Goal: Task Accomplishment & Management: Manage account settings

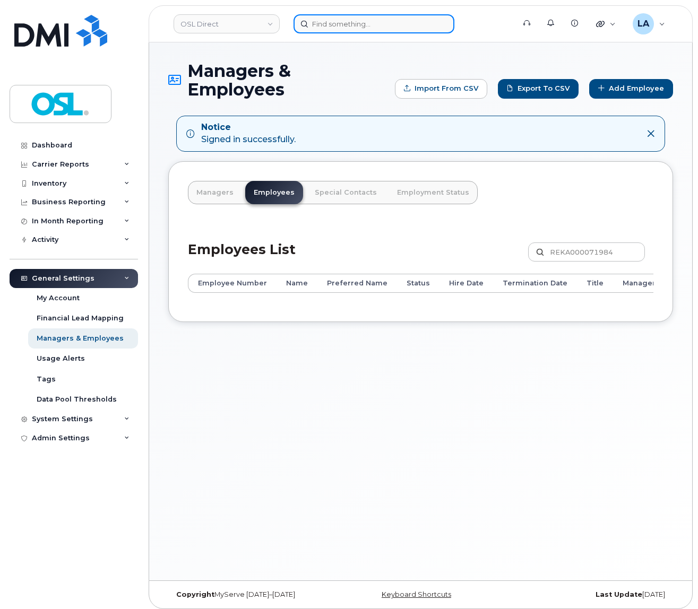
click at [366, 15] on input at bounding box center [373, 23] width 161 height 19
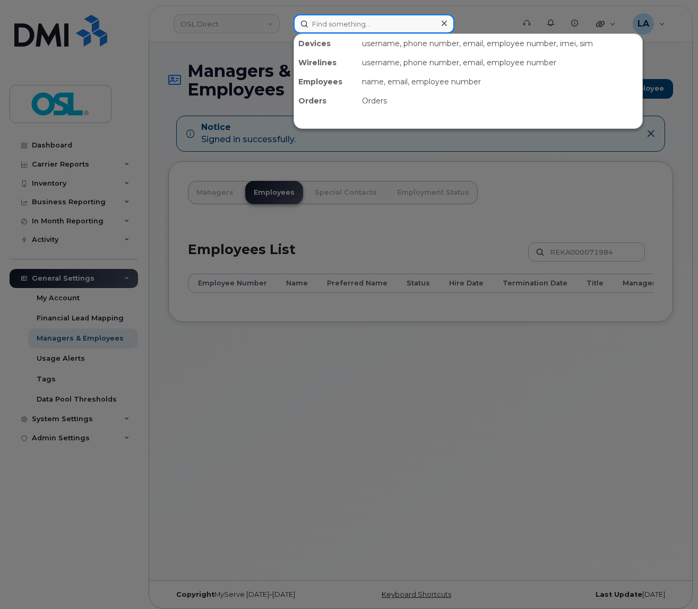
paste input "REKA000143563"
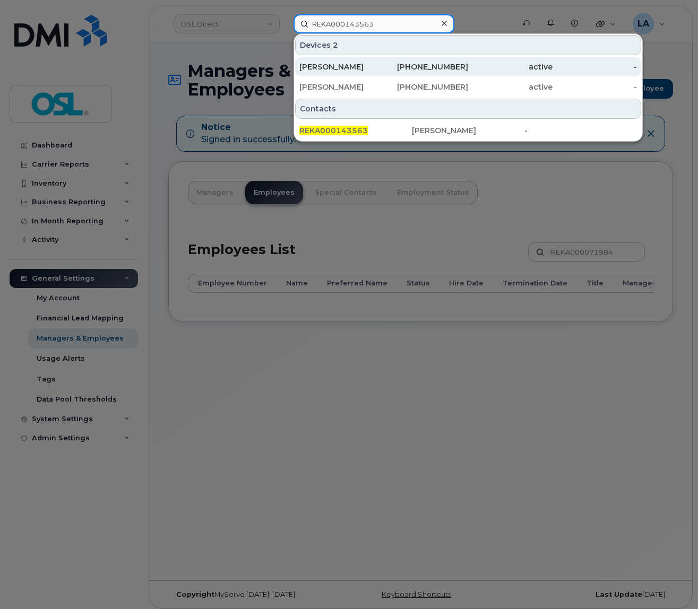
type input "REKA000143563"
click at [343, 68] on div "Kevin Rutayisire" at bounding box center [341, 67] width 84 height 11
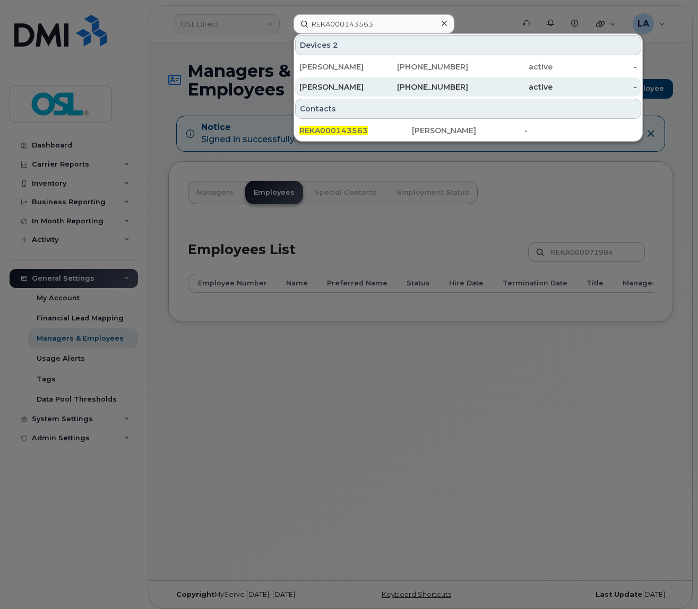
click at [334, 85] on div "Kevin Rutayisire" at bounding box center [341, 87] width 84 height 11
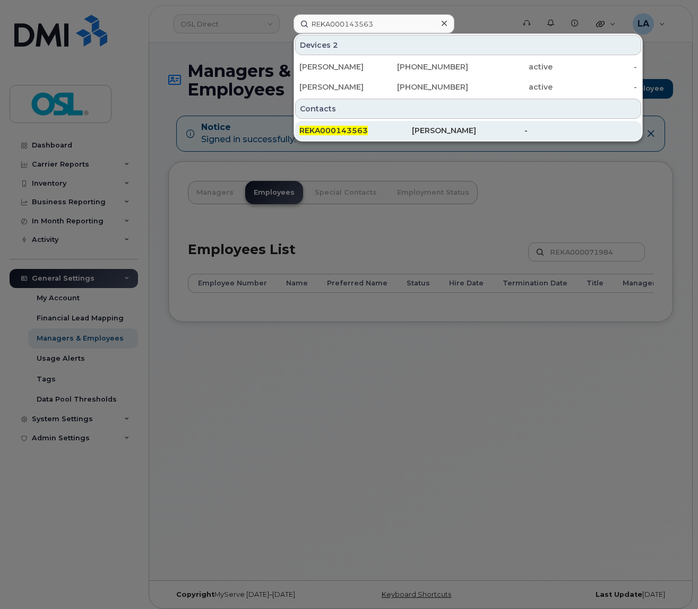
drag, startPoint x: 334, startPoint y: 141, endPoint x: 355, endPoint y: 137, distance: 20.6
click at [335, 141] on div "REKA000143563 Kevin Rutayisire -" at bounding box center [468, 130] width 348 height 21
click at [355, 137] on div "REKA000143563" at bounding box center [355, 130] width 113 height 19
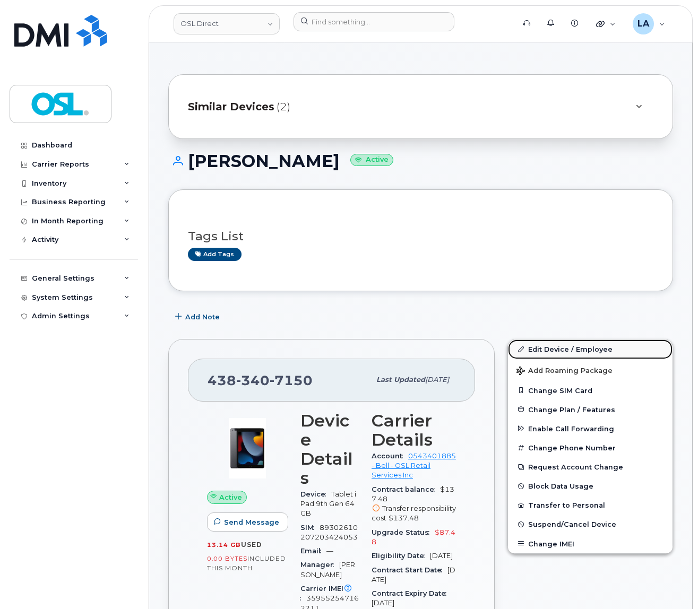
click at [543, 348] on link "Edit Device / Employee" at bounding box center [590, 349] width 165 height 19
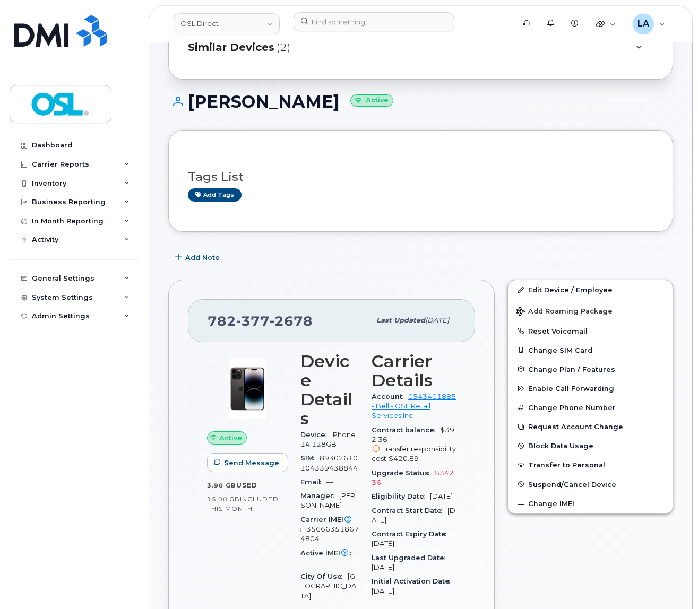
scroll to position [167, 0]
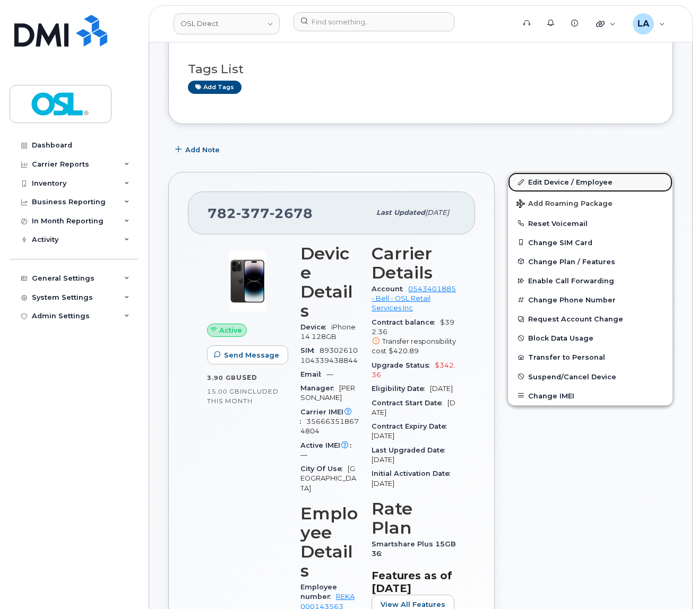
click at [549, 180] on link "Edit Device / Employee" at bounding box center [590, 181] width 165 height 19
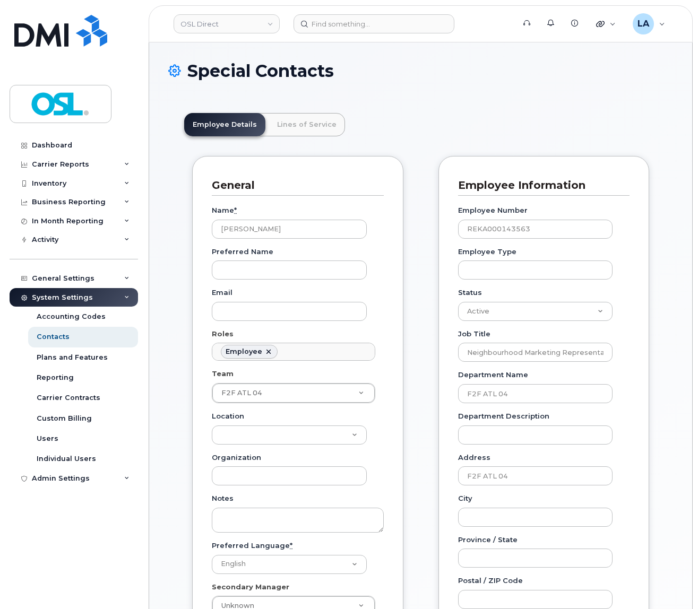
scroll to position [37, 0]
click at [512, 322] on div "Employee Number REKA000143563 Employee Type Status Active On-Leave Long Term Sh…" at bounding box center [544, 493] width 172 height 595
select select "inactive"
click option "Inactive" at bounding box center [0, 0] width 0 height 0
drag, startPoint x: 478, startPoint y: 399, endPoint x: 417, endPoint y: 399, distance: 61.0
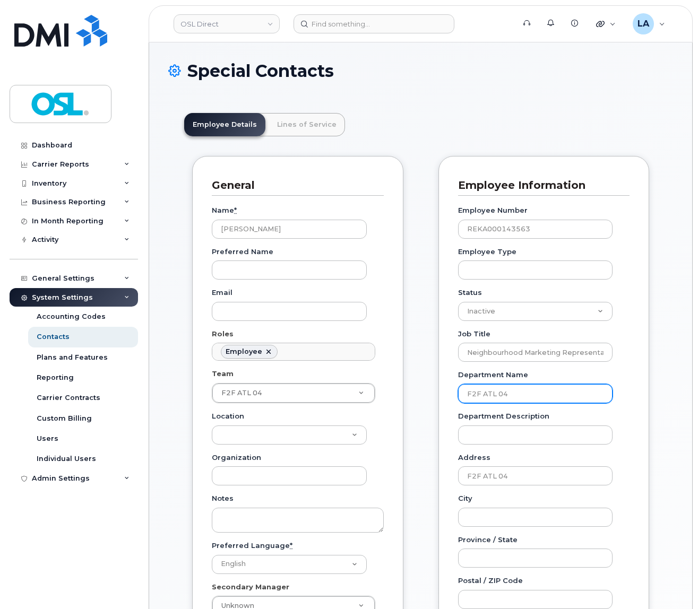
click at [458, 399] on input "F2F ATL 04" at bounding box center [535, 393] width 155 height 19
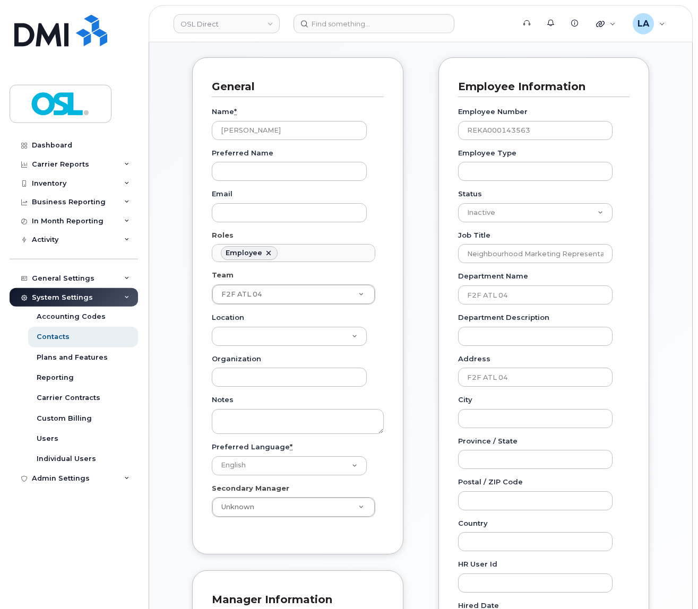
scroll to position [334, 0]
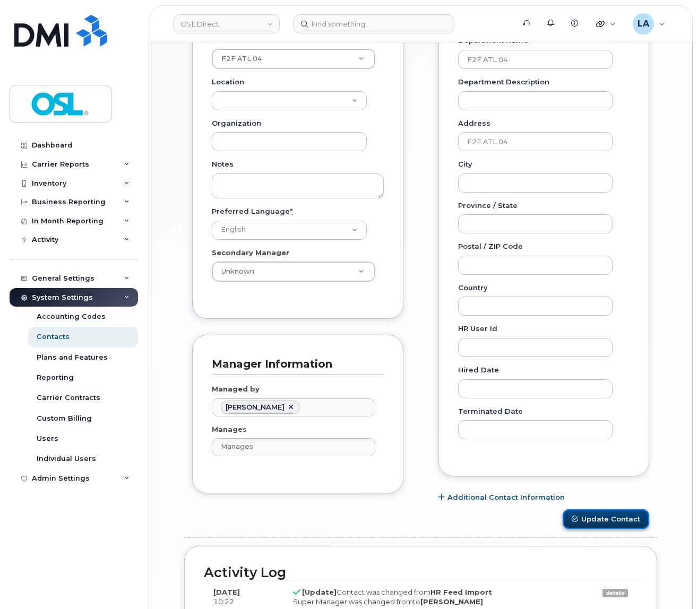
click at [582, 518] on button "Update Contact" at bounding box center [606, 520] width 87 height 20
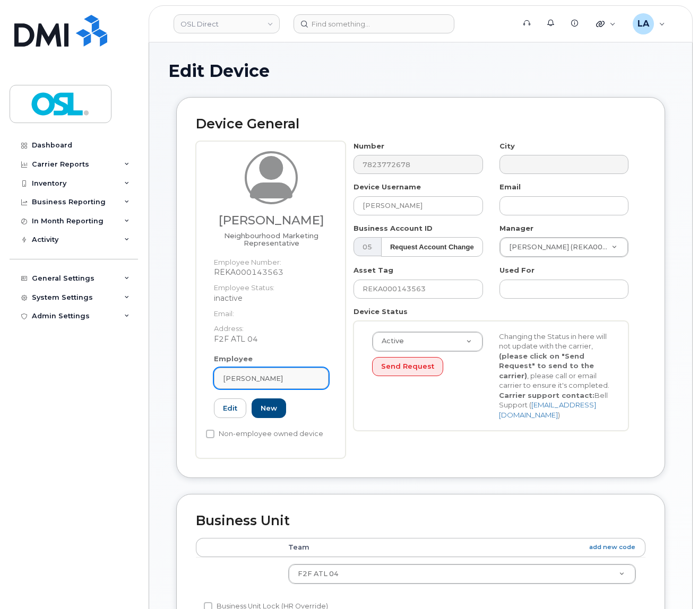
click at [280, 372] on link "Kevin Rutayisire" at bounding box center [271, 378] width 115 height 21
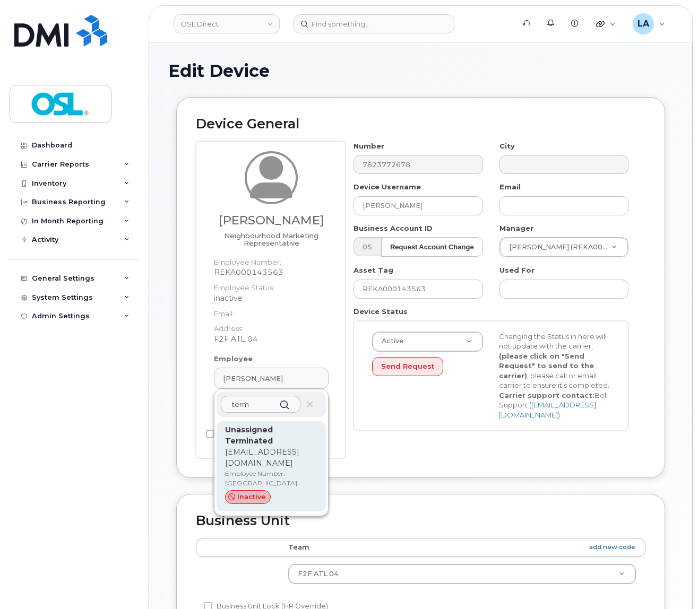
type input "term"
click at [265, 462] on p "[EMAIL_ADDRESS][DOMAIN_NAME]" at bounding box center [271, 458] width 92 height 22
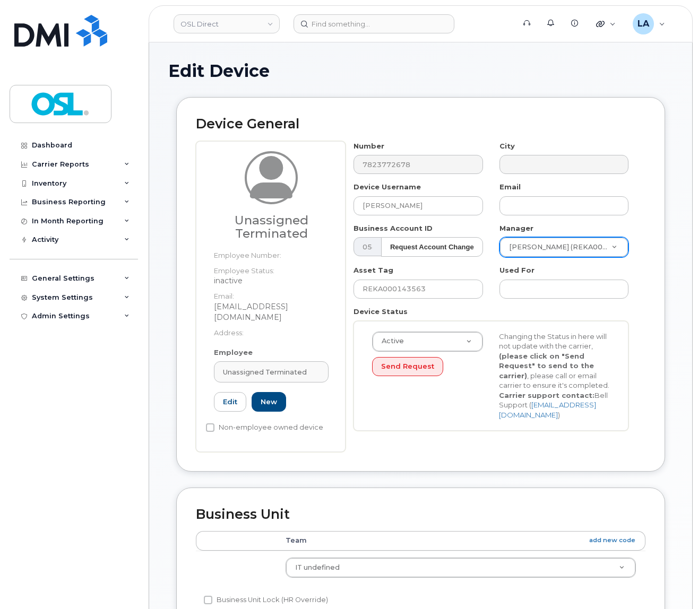
type input "UT"
type input "Unassigned Terminated"
type input "[EMAIL_ADDRESS][DOMAIN_NAME]"
type input "4117510"
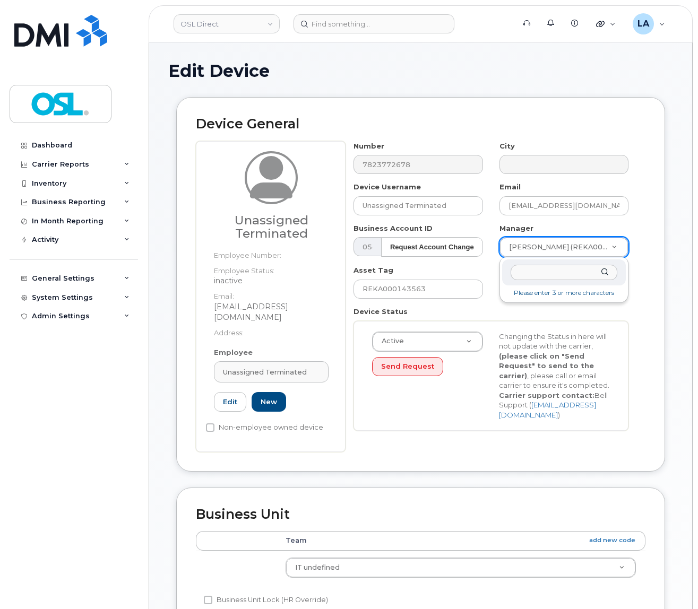
click at [557, 245] on body "OSL Direct Support Alerts Knowledge Base Quicklinks Suspend / Cancel Device Cha…" at bounding box center [349, 498] width 698 height 997
type input "por"
type input "1527344"
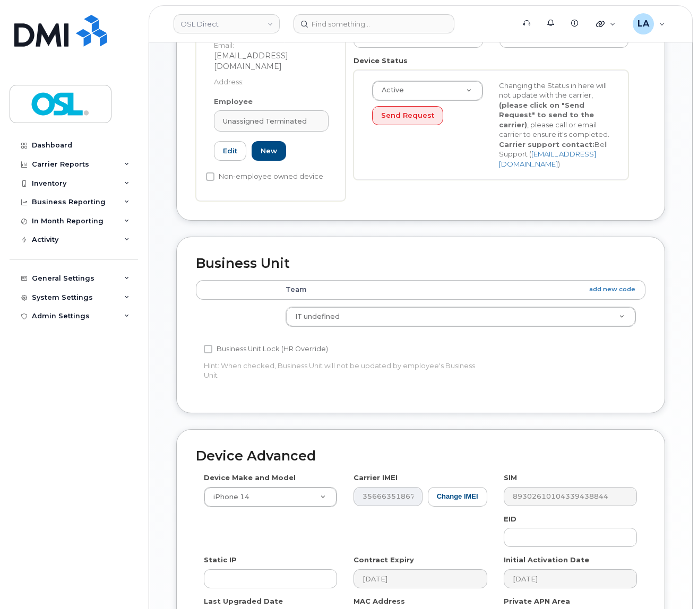
scroll to position [334, 0]
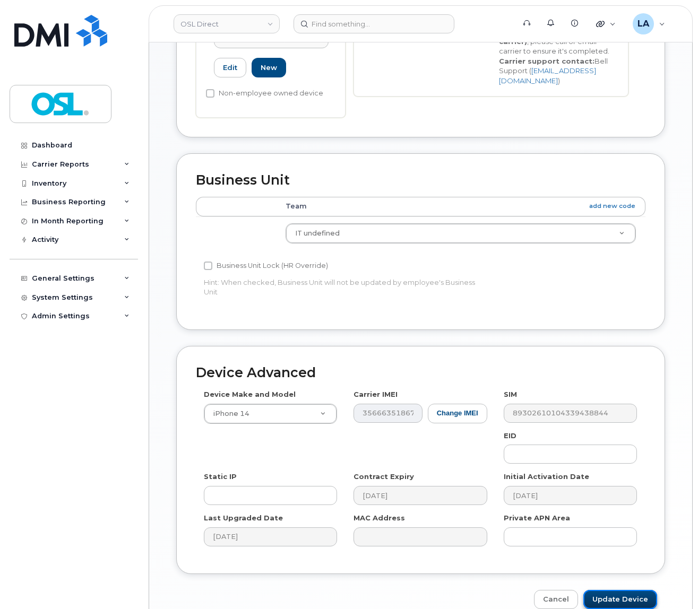
click at [625, 592] on input "Update Device" at bounding box center [620, 600] width 74 height 20
type input "Saving..."
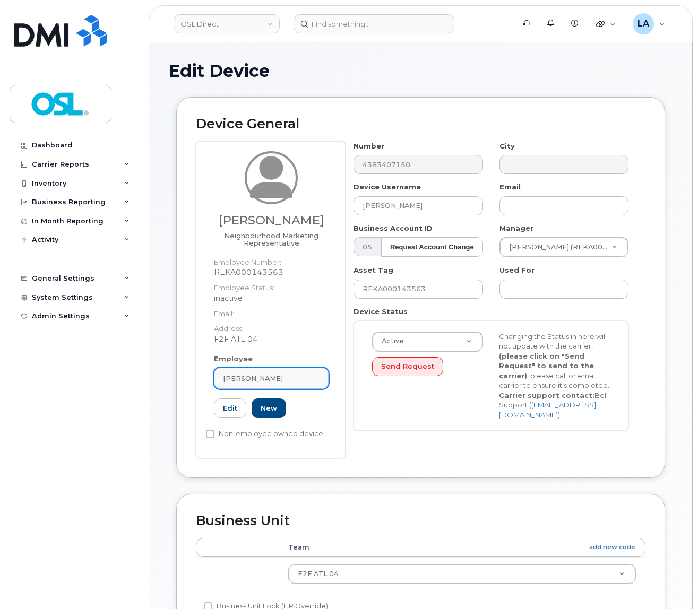
click at [255, 382] on span "[PERSON_NAME]" at bounding box center [253, 379] width 60 height 10
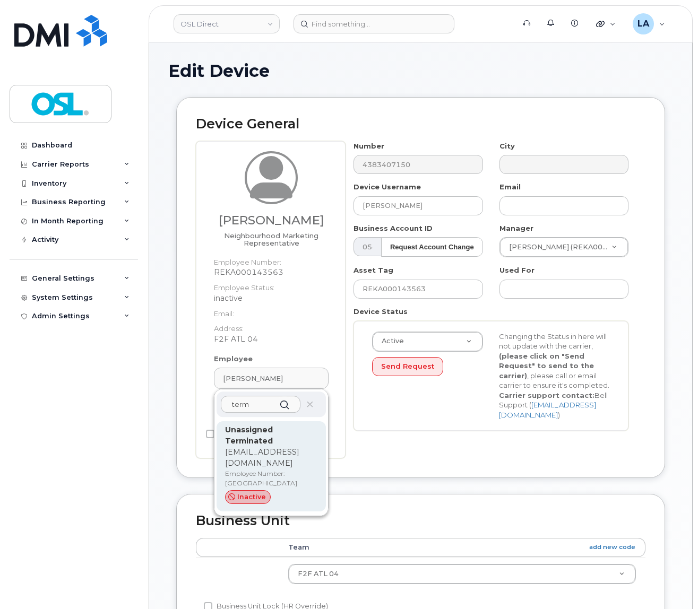
type input "term"
click at [243, 466] on p "[EMAIL_ADDRESS][DOMAIN_NAME]" at bounding box center [271, 458] width 92 height 22
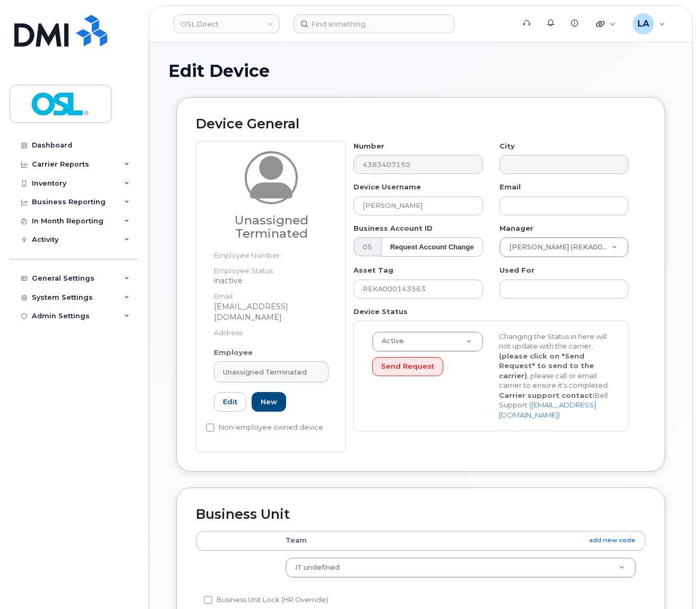
type input "UT"
type input "Unassigned Terminated"
type input "[EMAIL_ADDRESS][DOMAIN_NAME]"
type input "4117510"
click at [557, 249] on body "OSL Direct Support Alerts Knowledge Base Quicklinks Suspend / Cancel Device Cha…" at bounding box center [349, 498] width 698 height 997
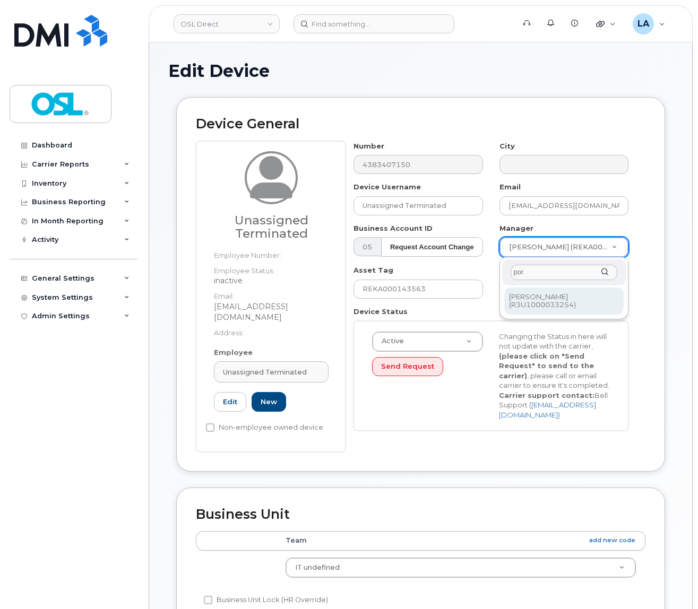
type input "por"
type input "1527344"
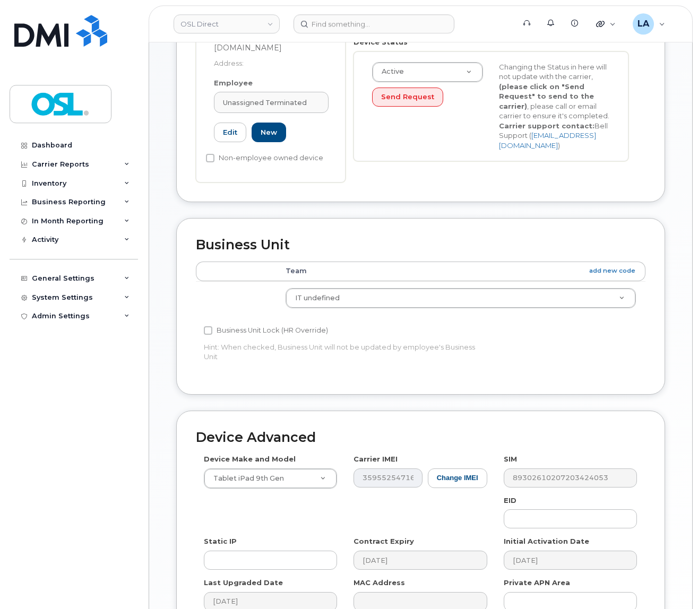
scroll to position [334, 0]
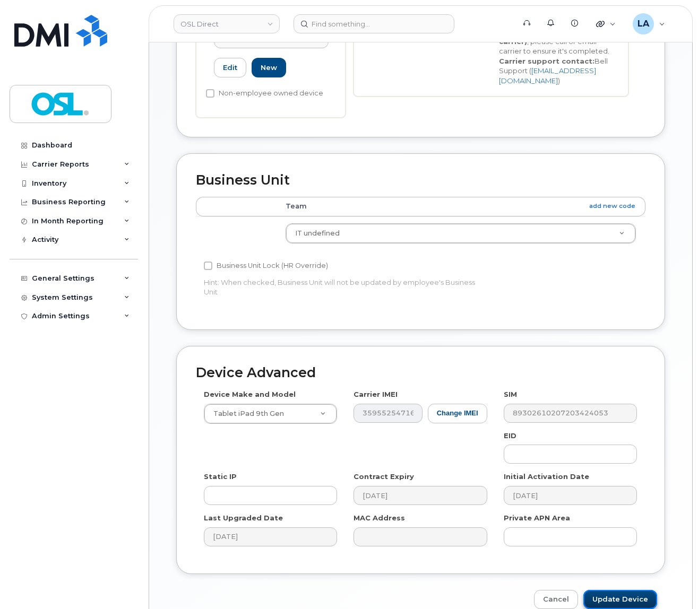
click at [618, 596] on input "Update Device" at bounding box center [620, 600] width 74 height 20
type input "Saving..."
